Goal: Task Accomplishment & Management: Use online tool/utility

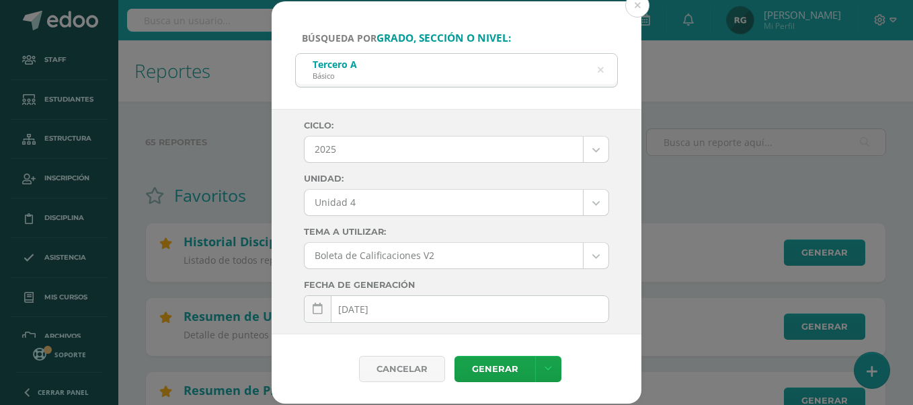
select select "Unidad 4"
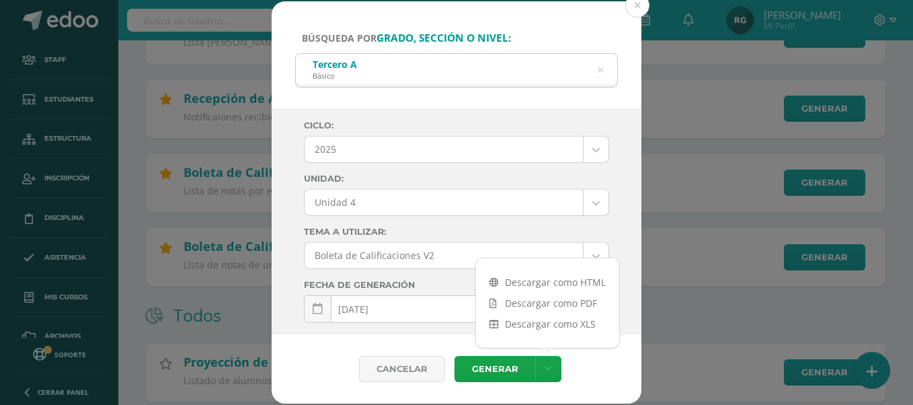
click at [601, 72] on icon at bounding box center [601, 70] width 6 height 34
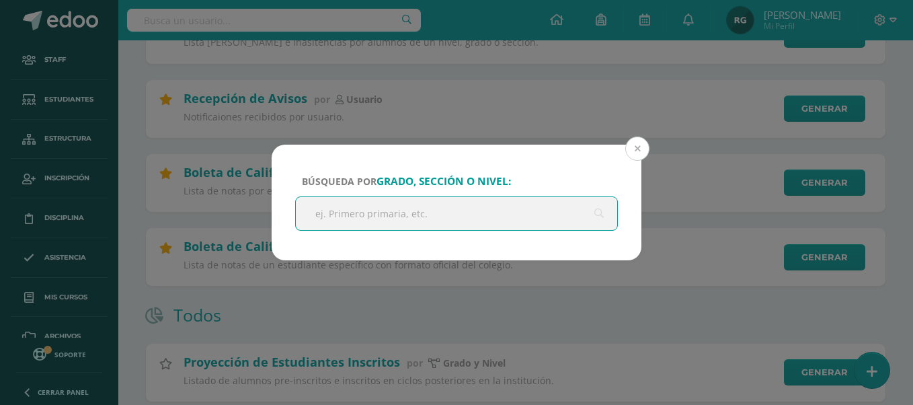
click at [642, 147] on button at bounding box center [637, 149] width 24 height 24
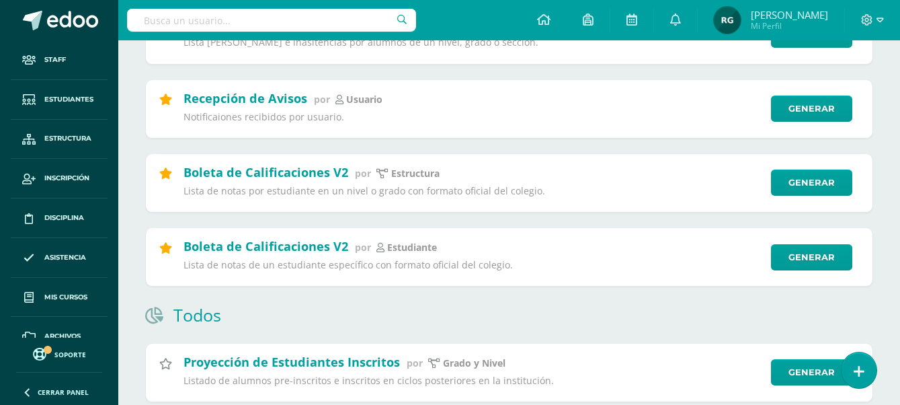
click at [262, 15] on input "text" at bounding box center [271, 20] width 289 height 23
type input "progrentis"
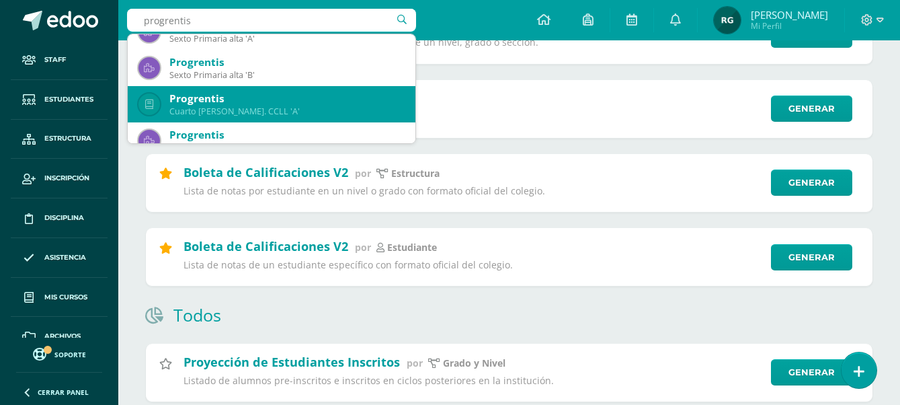
scroll to position [504, 0]
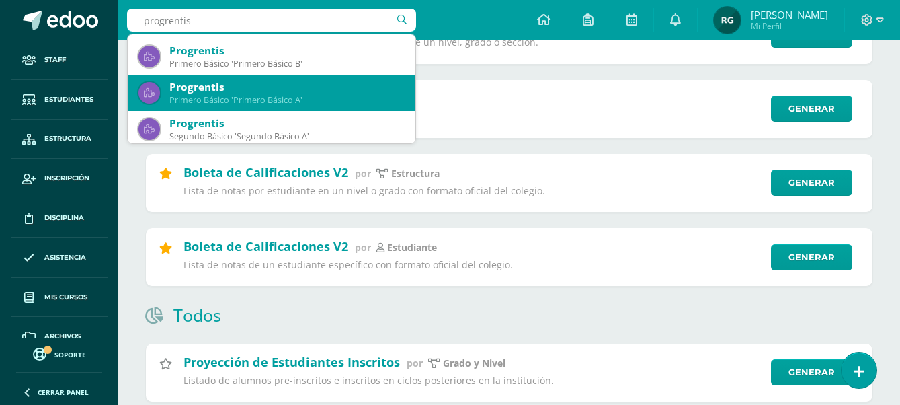
click at [243, 89] on div "Progrentis" at bounding box center [286, 87] width 235 height 14
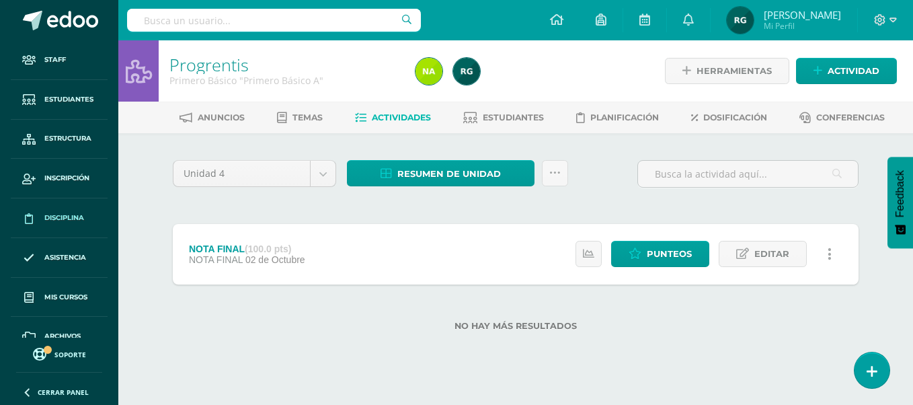
scroll to position [59, 0]
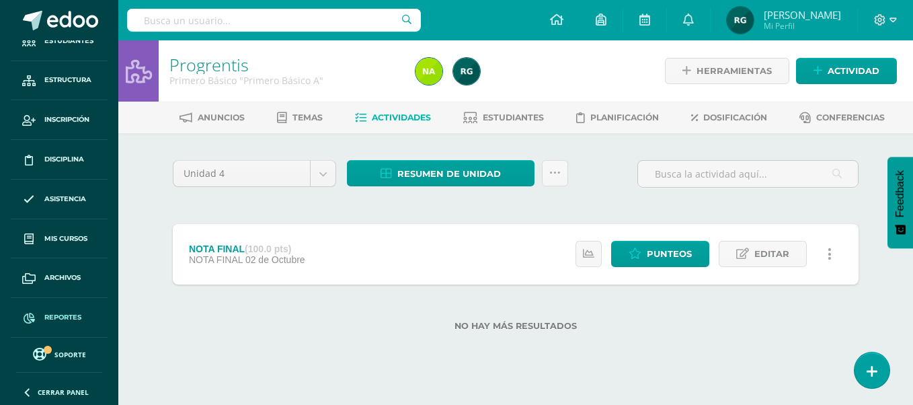
click at [69, 315] on span "Reportes" at bounding box center [62, 317] width 37 height 11
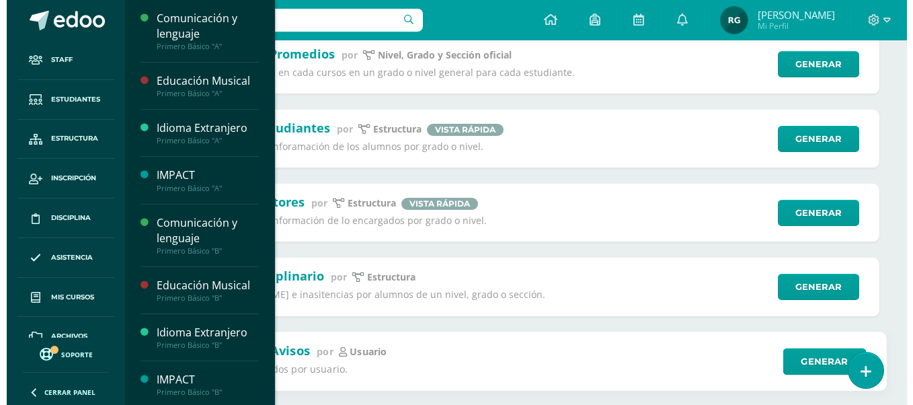
scroll to position [420, 0]
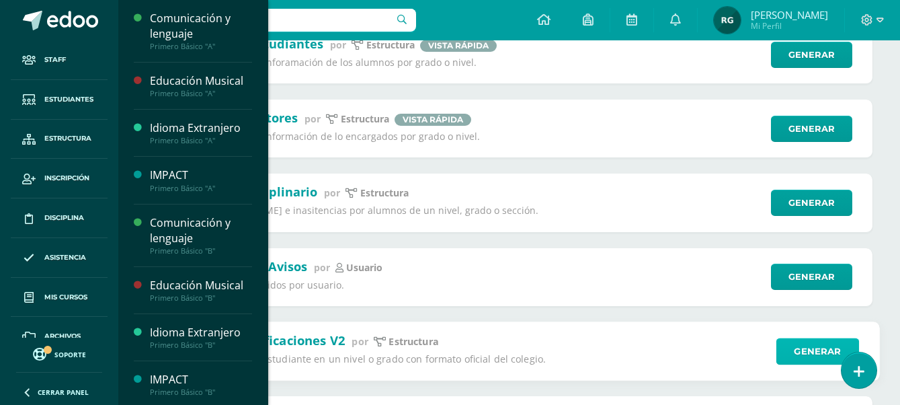
click at [802, 351] on link "Generar" at bounding box center [818, 351] width 83 height 27
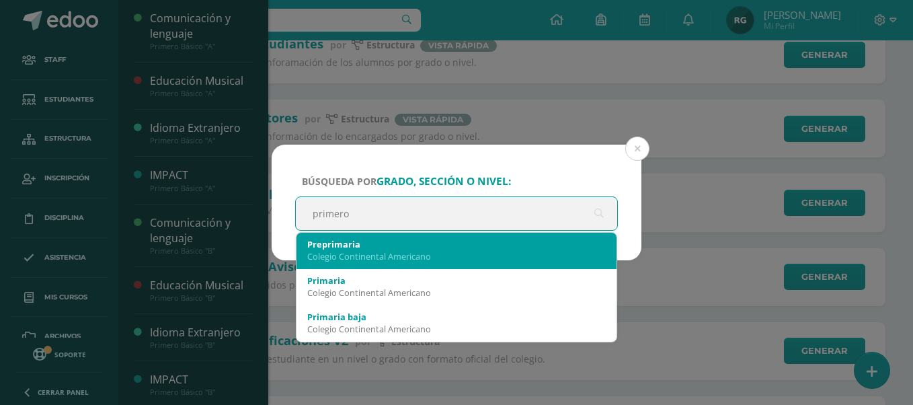
type input "primero a"
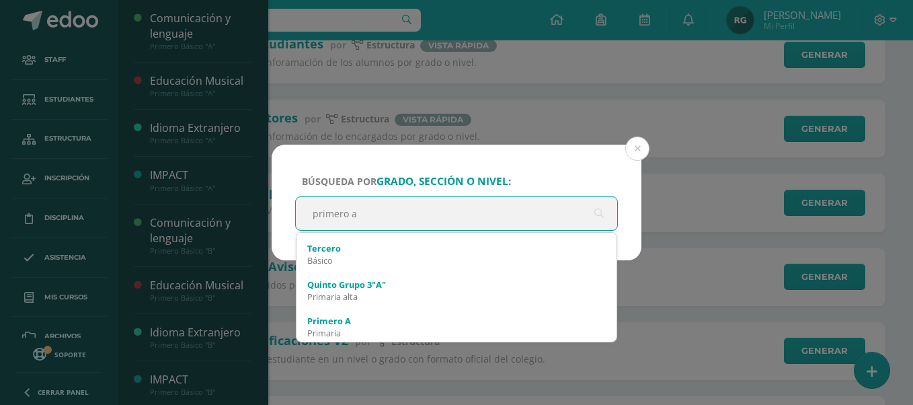
scroll to position [588, 0]
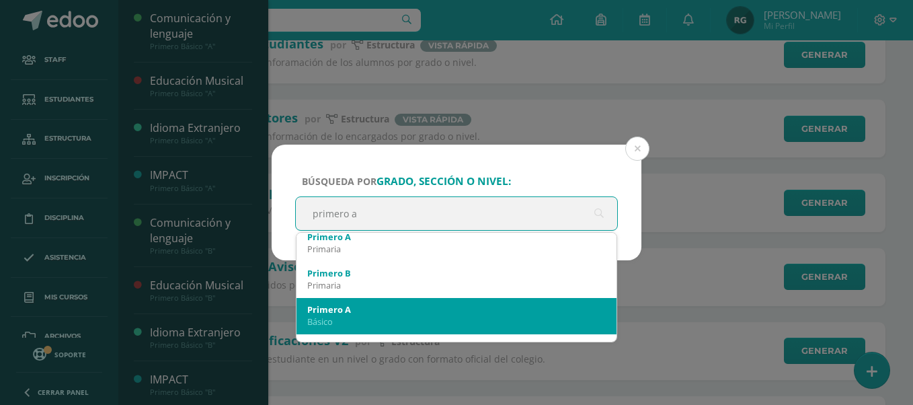
click at [378, 323] on div "Básico" at bounding box center [456, 321] width 299 height 12
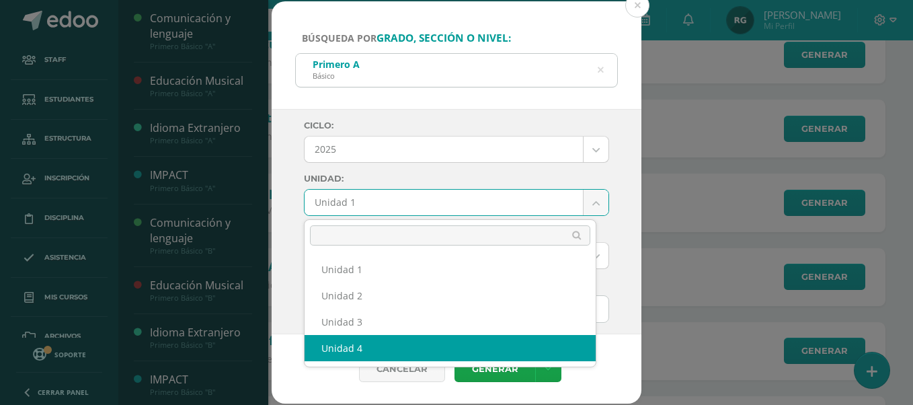
select select "Unidad 4"
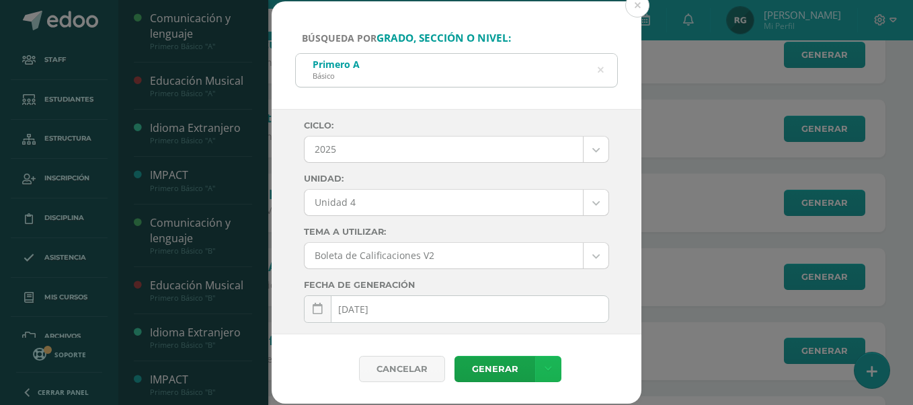
click at [551, 366] on link at bounding box center [548, 369] width 26 height 26
click at [552, 305] on link "Descargar como PDF" at bounding box center [547, 303] width 143 height 21
